Goal: Contribute content

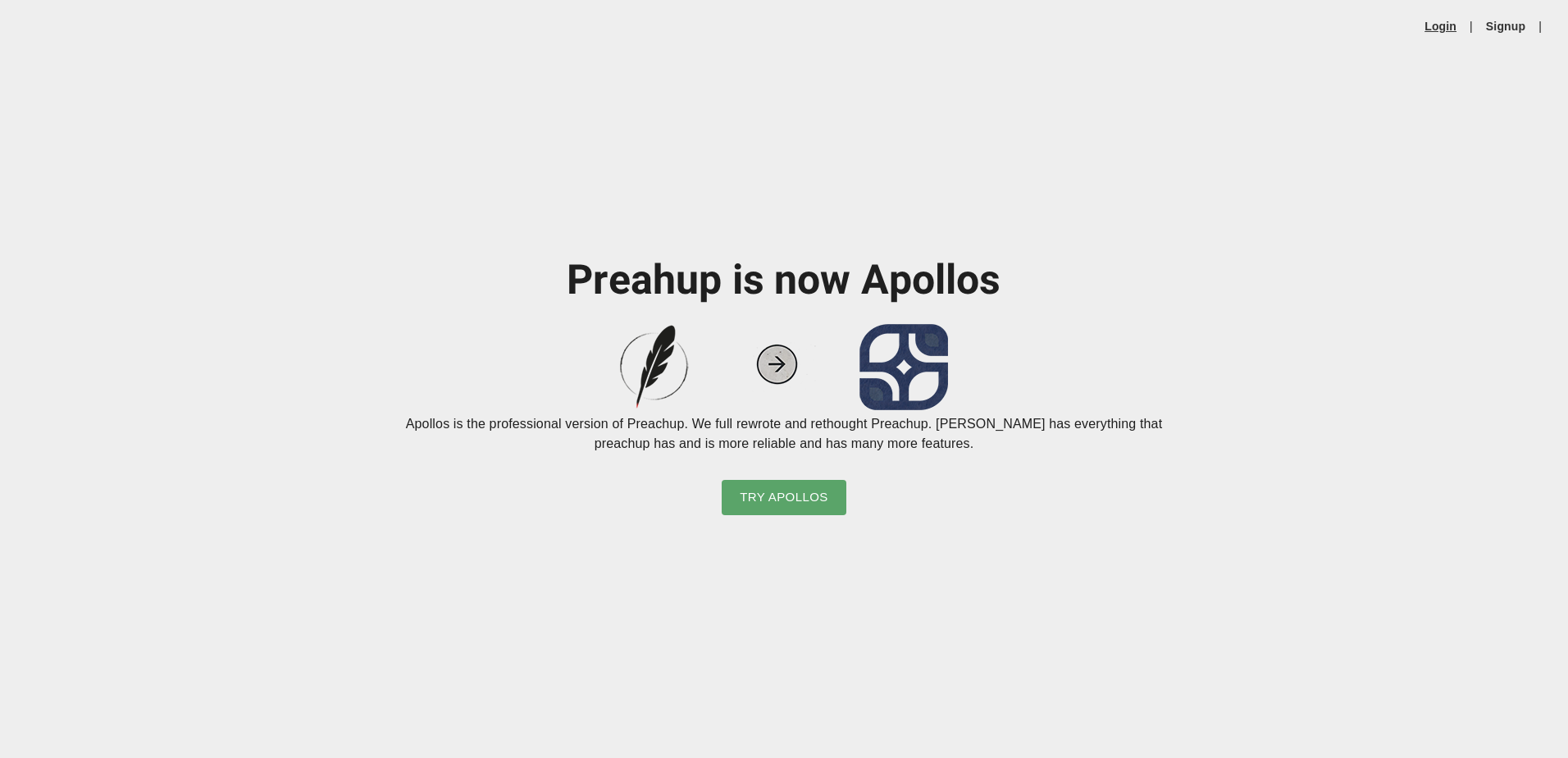
click at [1437, 21] on link "Login" at bounding box center [1440, 26] width 32 height 16
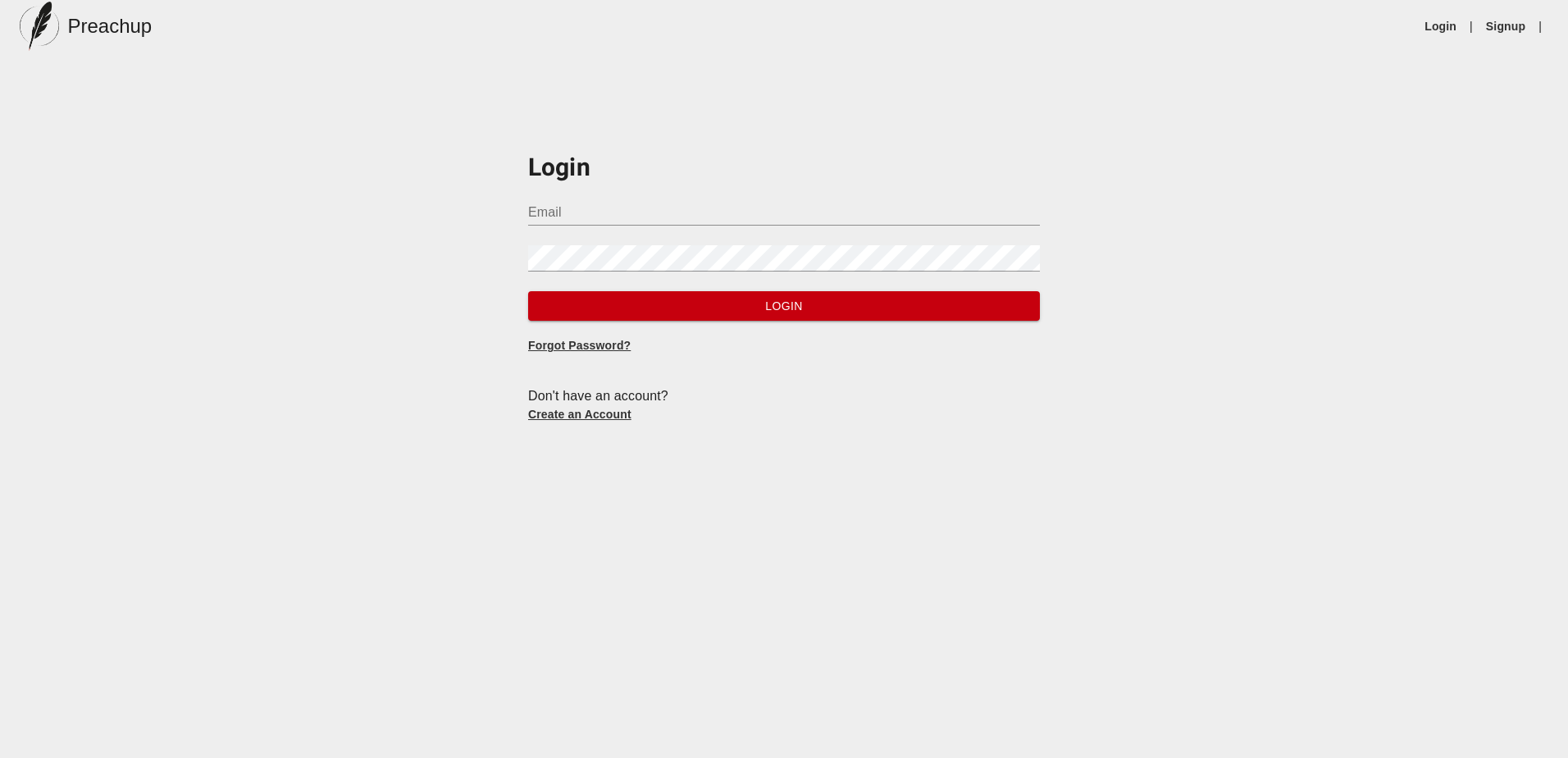
type input "[PERSON_NAME][EMAIL_ADDRESS][DOMAIN_NAME]"
click at [725, 300] on span "Login" at bounding box center [783, 306] width 485 height 21
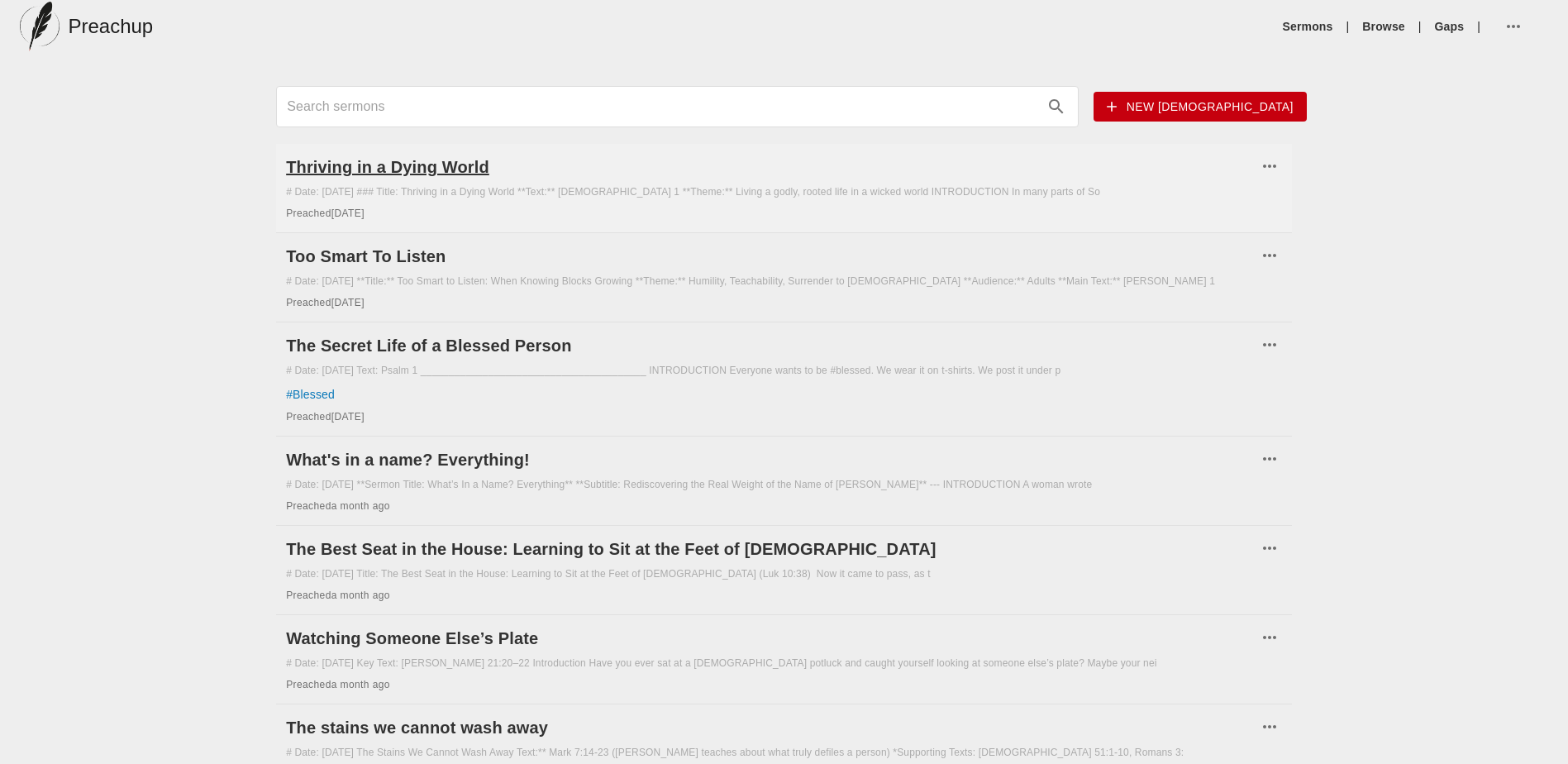
click at [326, 169] on h6 "Thriving in a Dying World" at bounding box center [772, 167] width 971 height 26
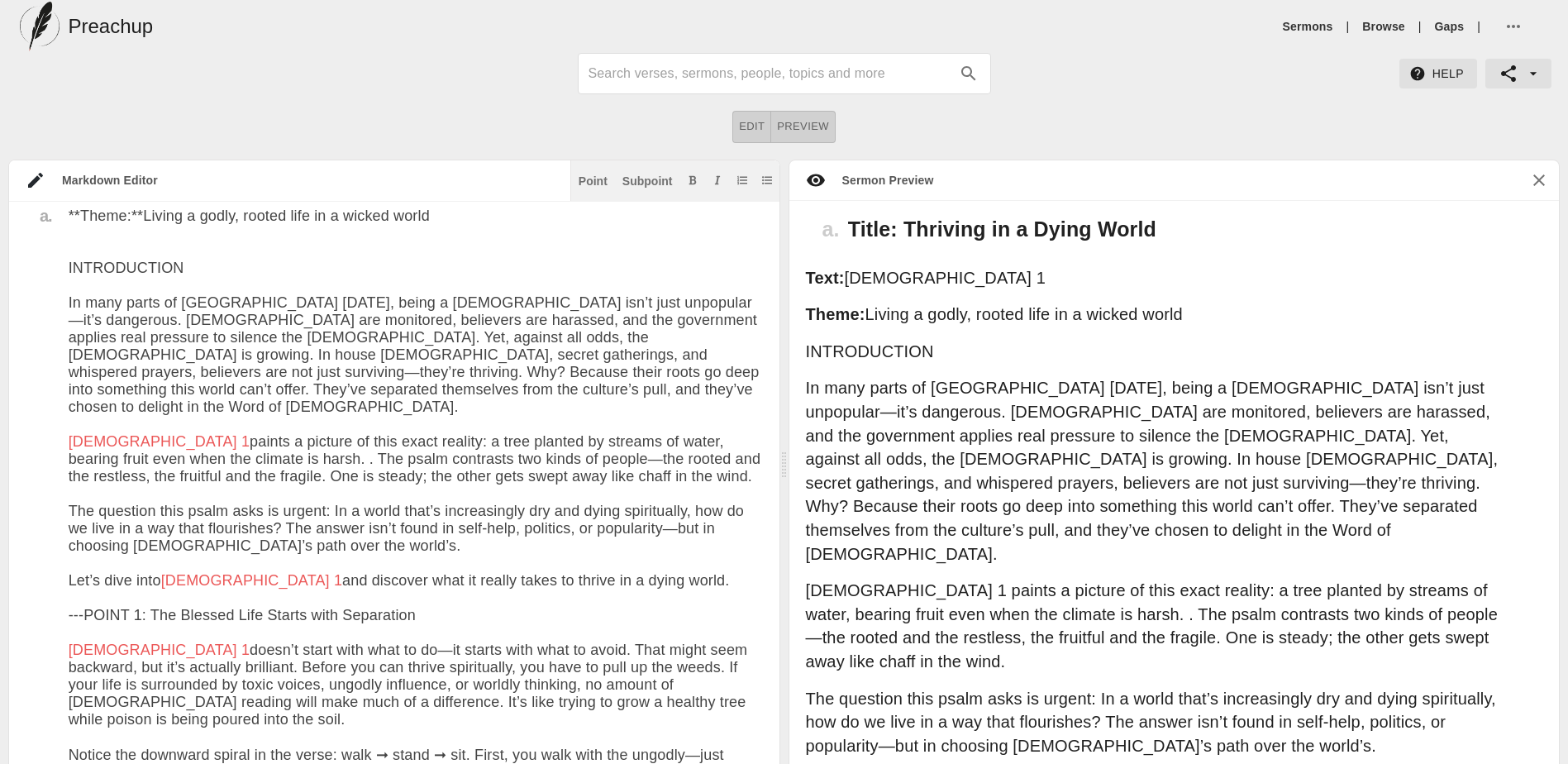
scroll to position [256, 0]
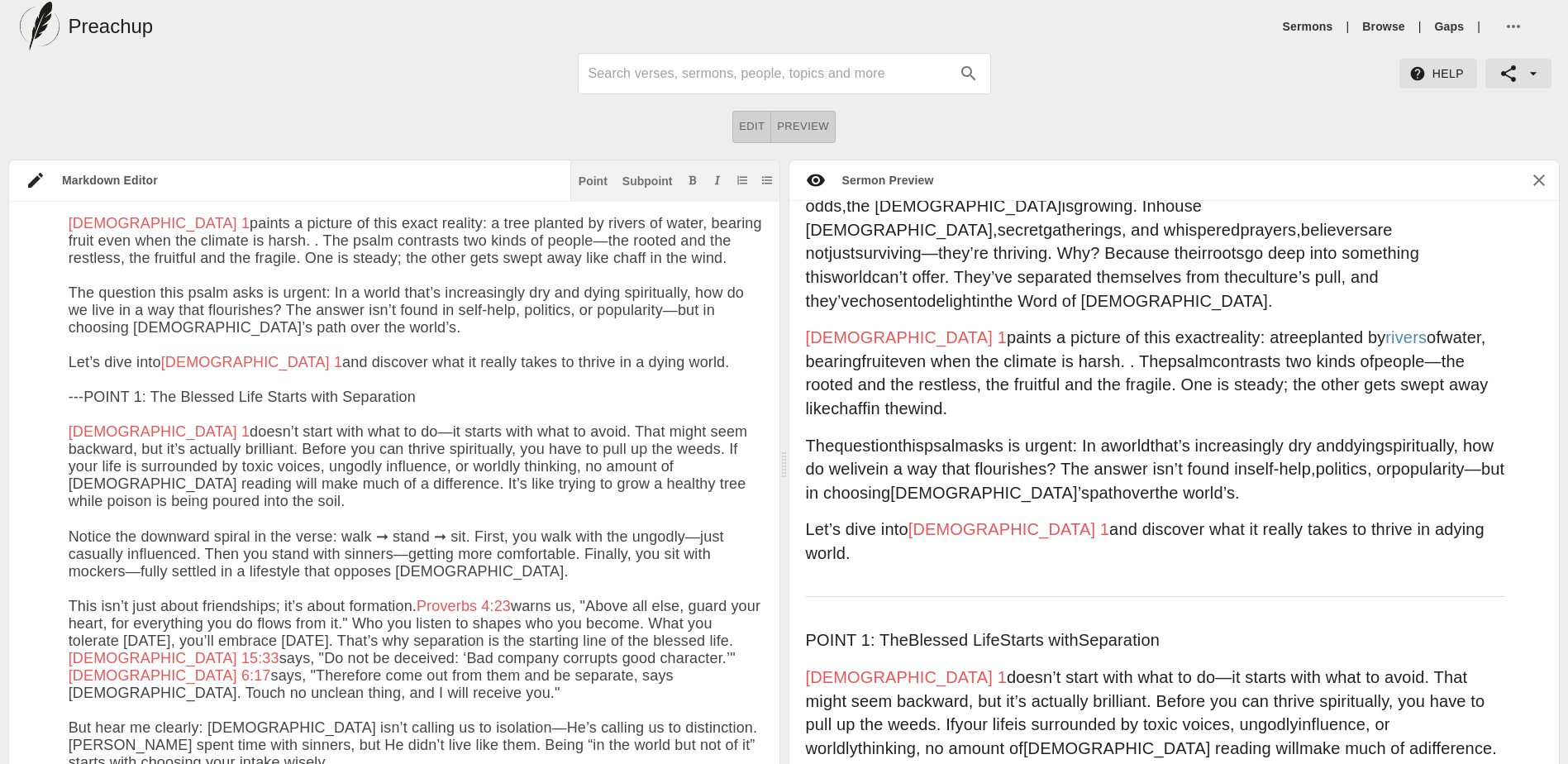
scroll to position [440, 0]
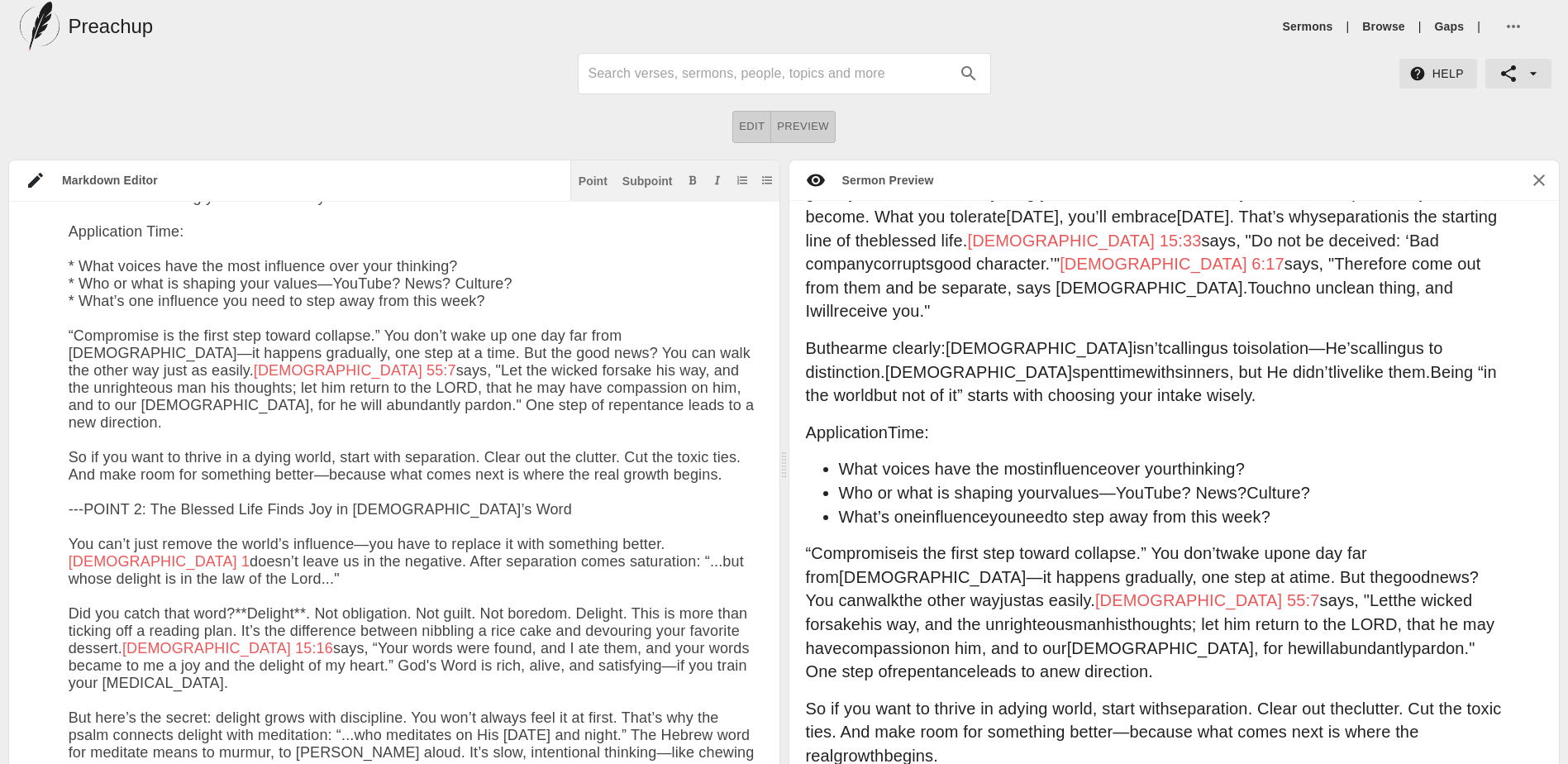
scroll to position [1158, 0]
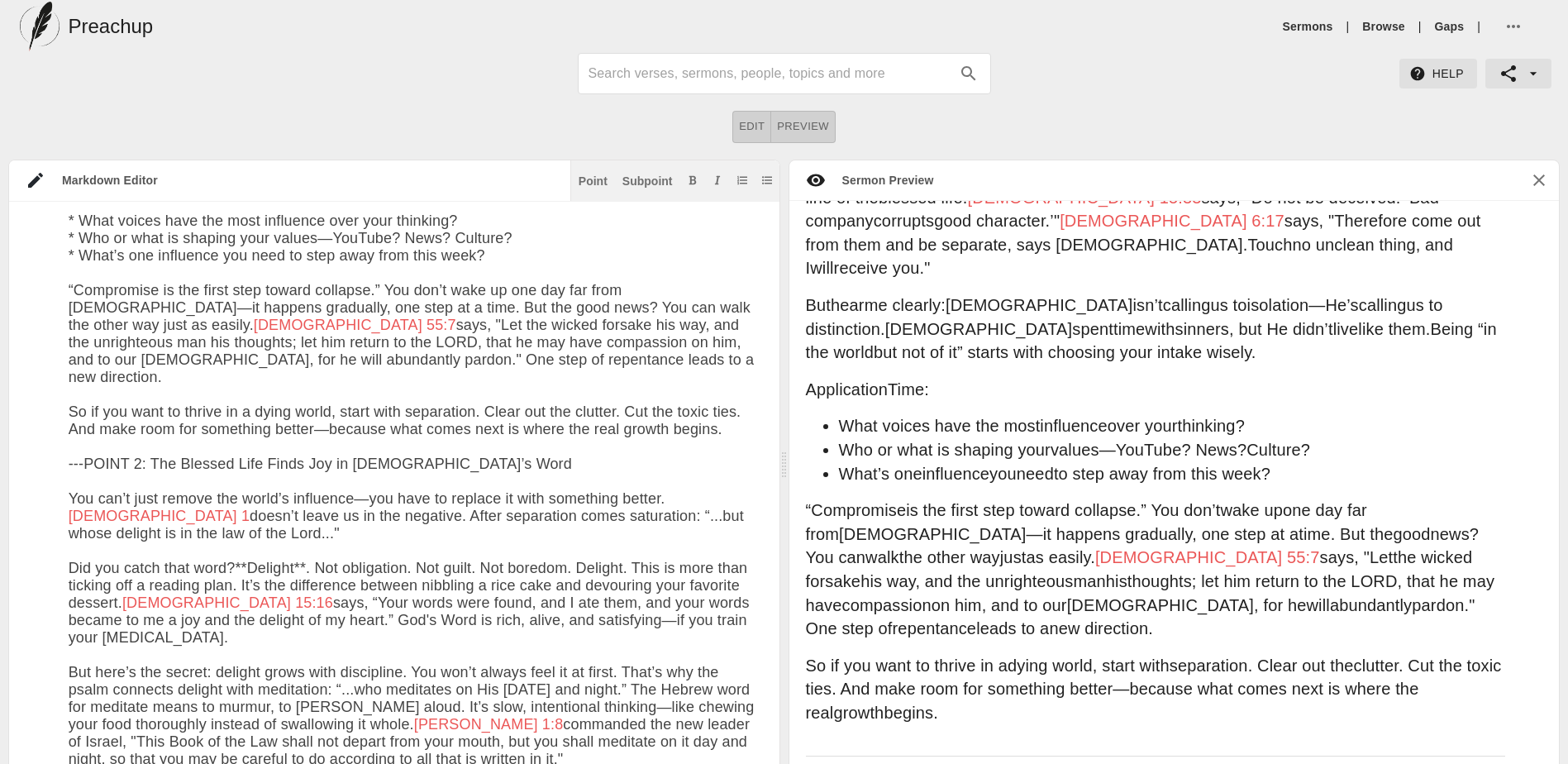
type textarea "# Loremips do s Ametc Adipi Elit: Sed 45do 8028 ### Eiusm: Temporin ut l Etdol …"
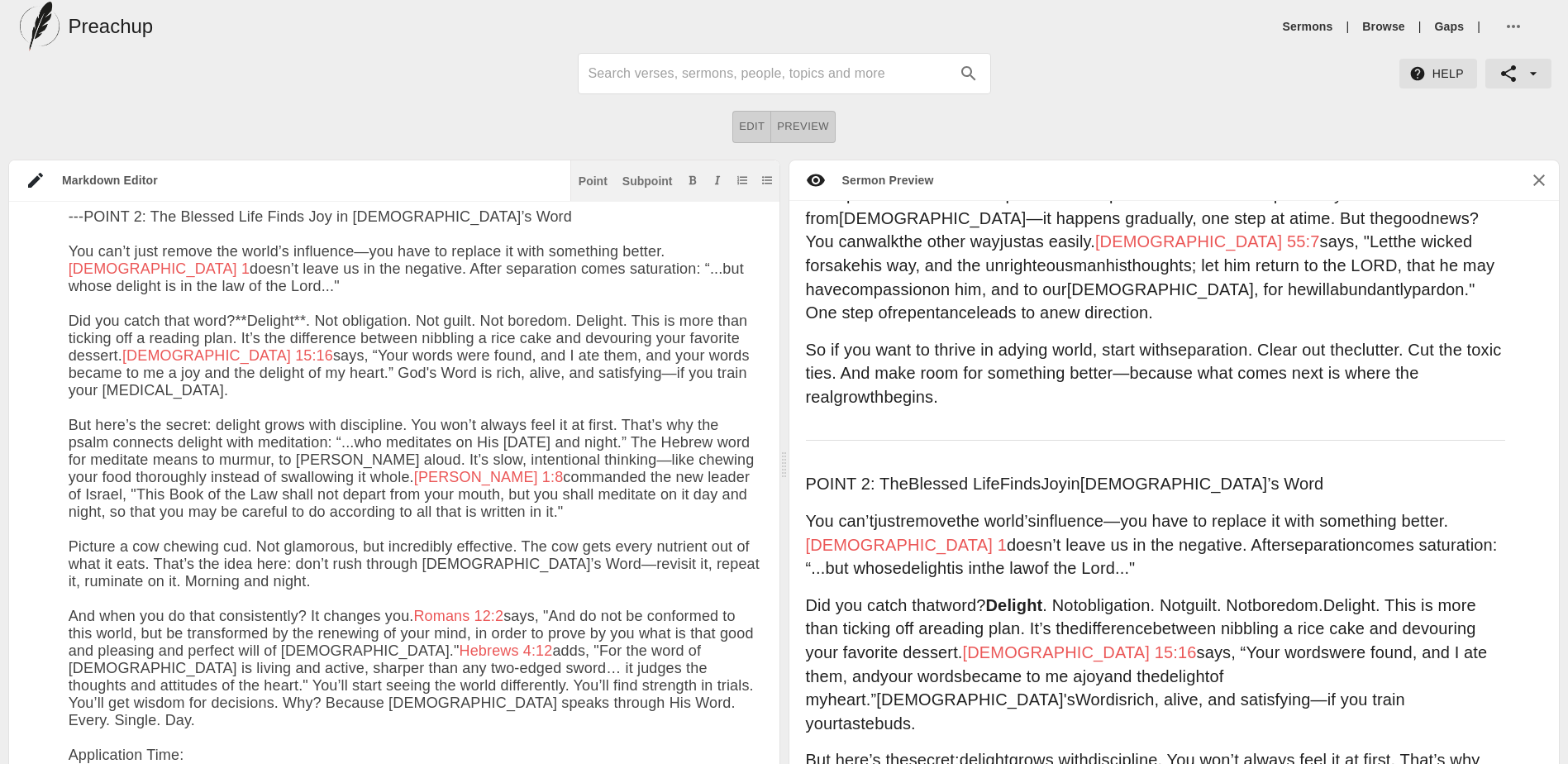
scroll to position [1475, 0]
